Goal: Find specific page/section: Find specific page/section

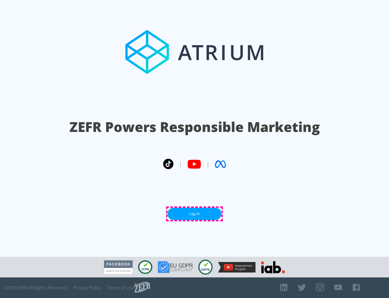
click at [195, 213] on link "Log In" at bounding box center [195, 213] width 54 height 12
